Goal: Information Seeking & Learning: Learn about a topic

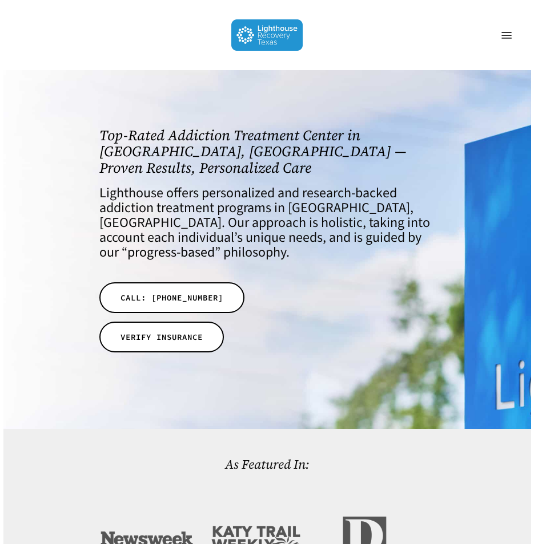
click at [507, 33] on span "Navigation Menu" at bounding box center [506, 35] width 10 height 10
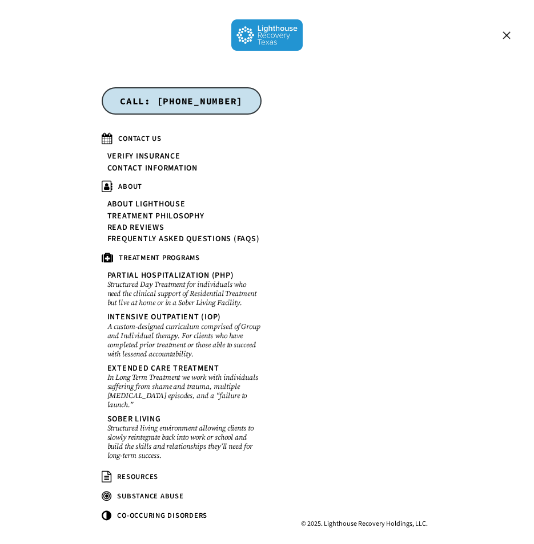
scroll to position [171, 0]
click at [166, 203] on link "About Lighthouse" at bounding box center [146, 204] width 78 height 9
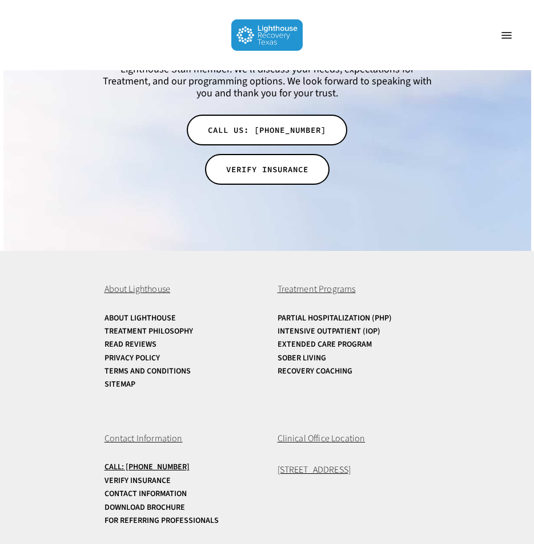
scroll to position [2288, 0]
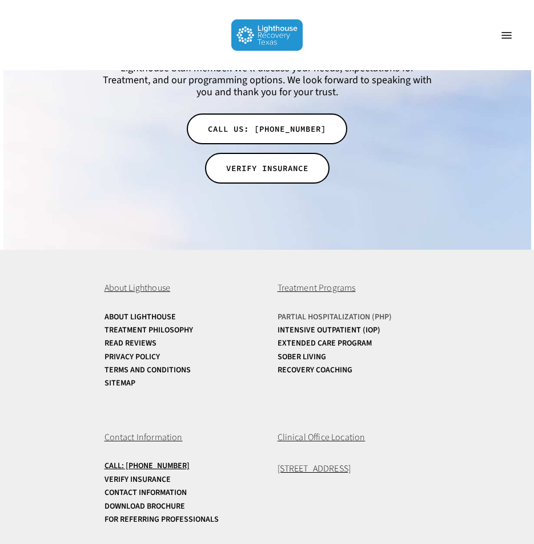
click at [353, 313] on link "Partial Hospitalization (PHP)" at bounding box center [350, 317] width 147 height 9
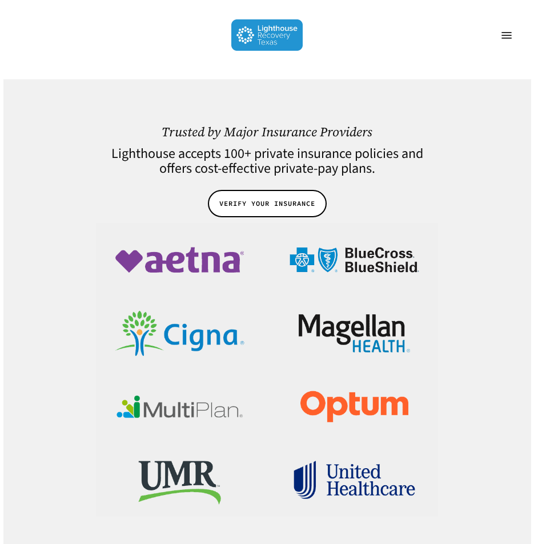
scroll to position [2283, 0]
